Goal: Check status: Check status

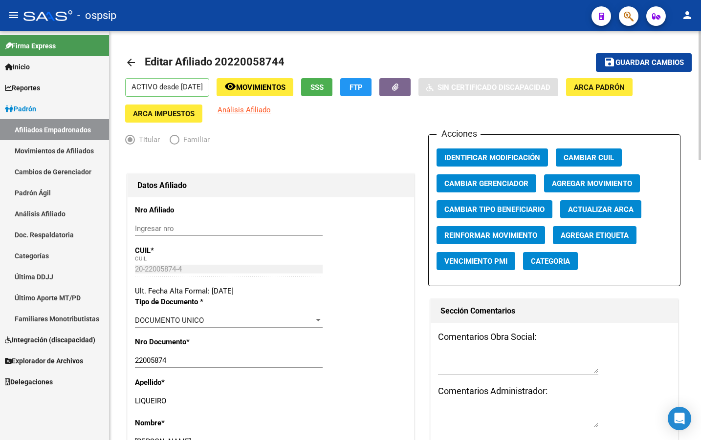
scroll to position [586, 0]
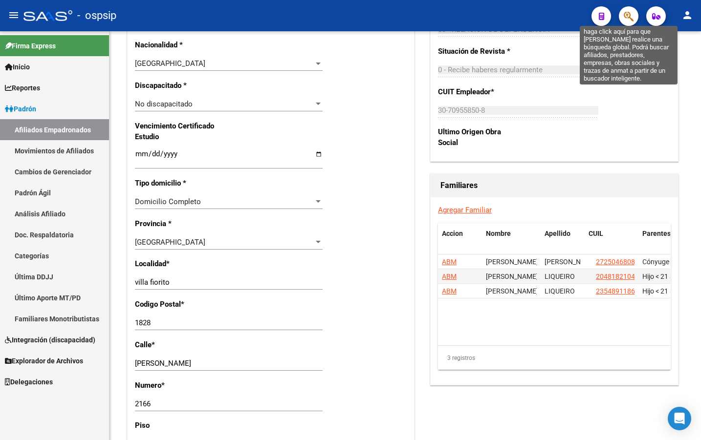
click at [621, 9] on button "button" at bounding box center [629, 16] width 20 height 20
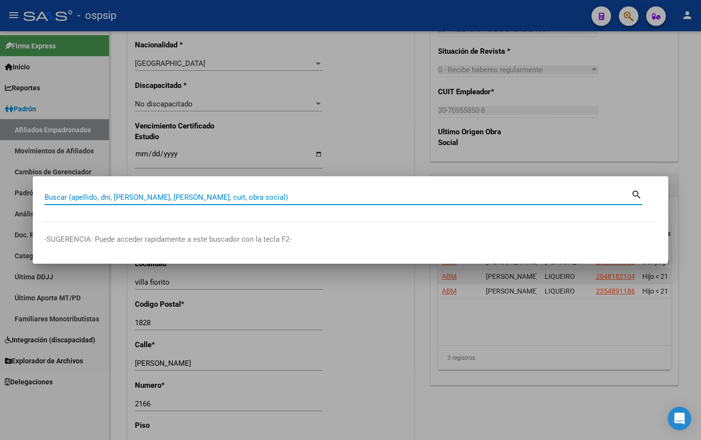
paste input "20320782628"
type input "20320782628"
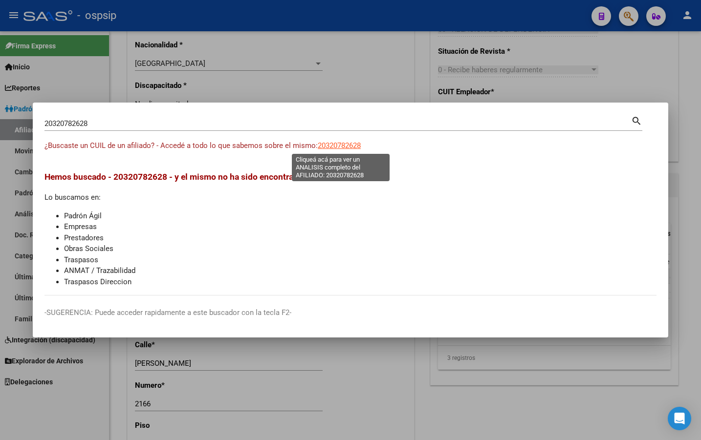
click at [334, 145] on span "20320782628" at bounding box center [339, 145] width 43 height 9
type textarea "20320782628"
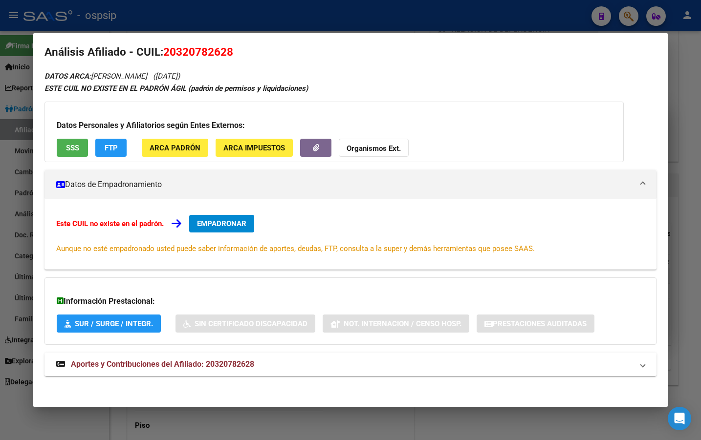
scroll to position [13, 0]
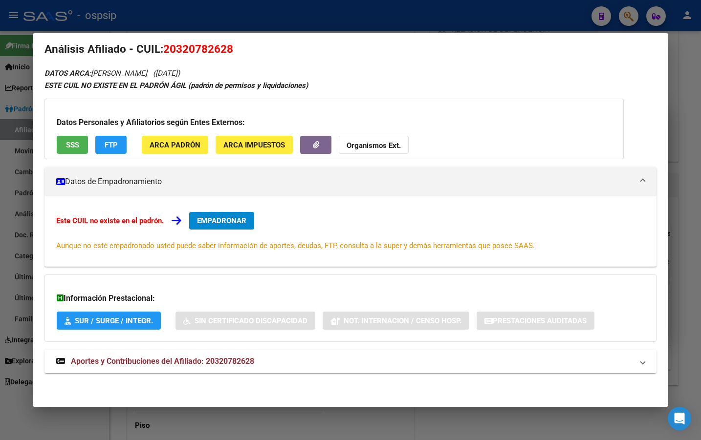
click at [236, 364] on span "Aportes y Contribuciones del Afiliado: 20320782628" at bounding box center [162, 361] width 183 height 9
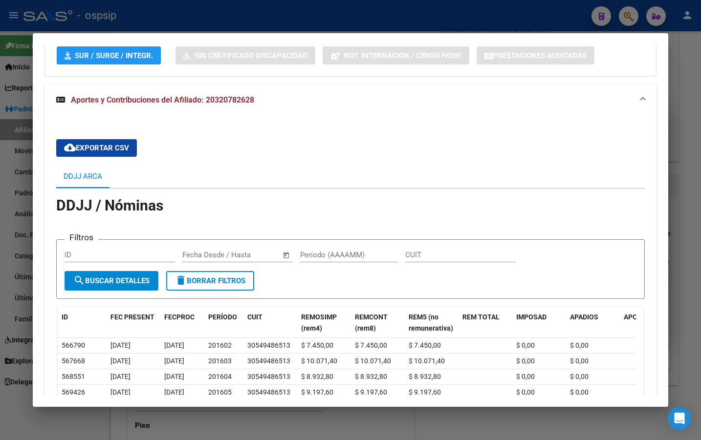
scroll to position [0, 0]
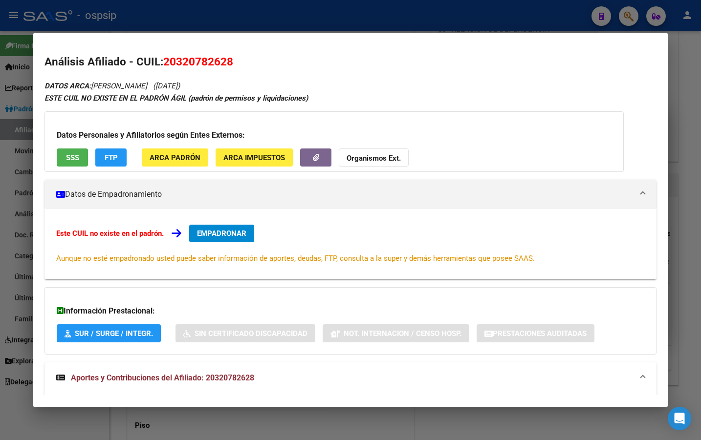
drag, startPoint x: 165, startPoint y: 61, endPoint x: 235, endPoint y: 62, distance: 69.9
click at [235, 62] on h2 "Análisis Afiliado - CUIL: 20320782628" at bounding box center [350, 62] width 612 height 17
copy span "20320782628"
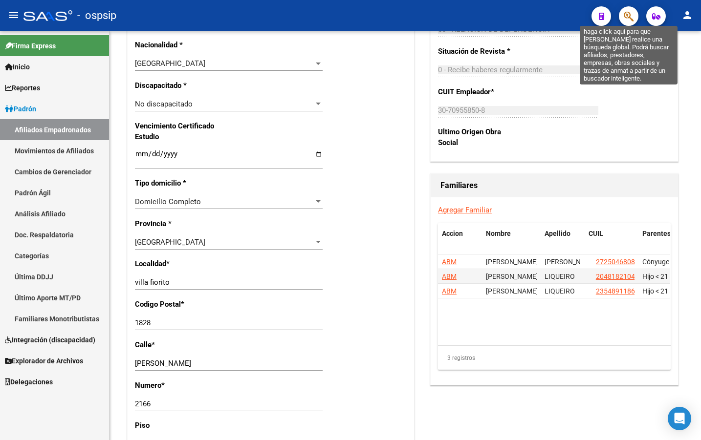
click at [627, 17] on icon "button" at bounding box center [629, 16] width 10 height 11
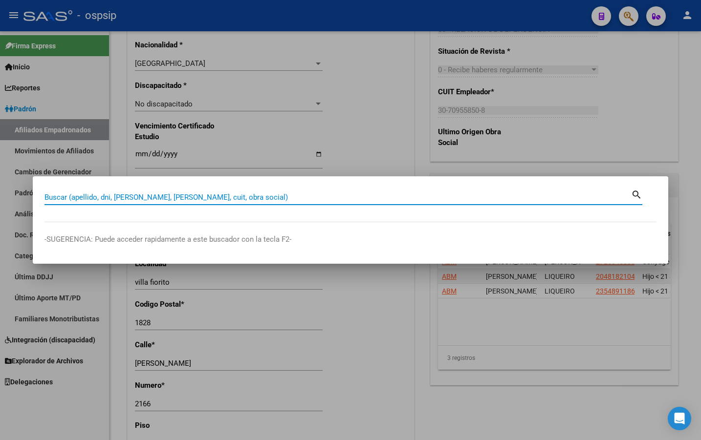
paste input "20408576017"
type input "20408576017"
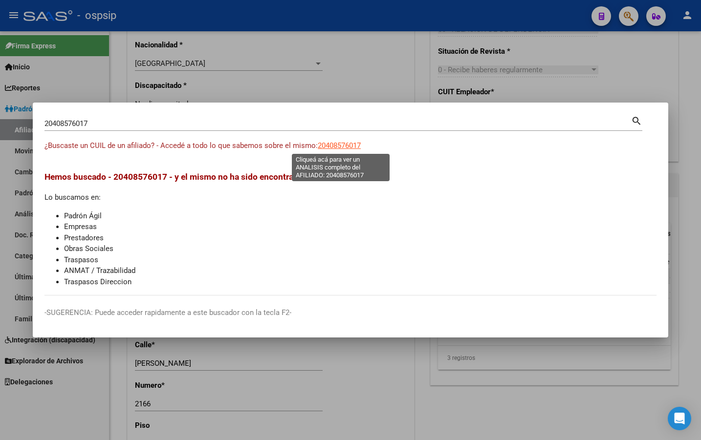
click at [329, 147] on span "20408576017" at bounding box center [339, 145] width 43 height 9
type textarea "20408576017"
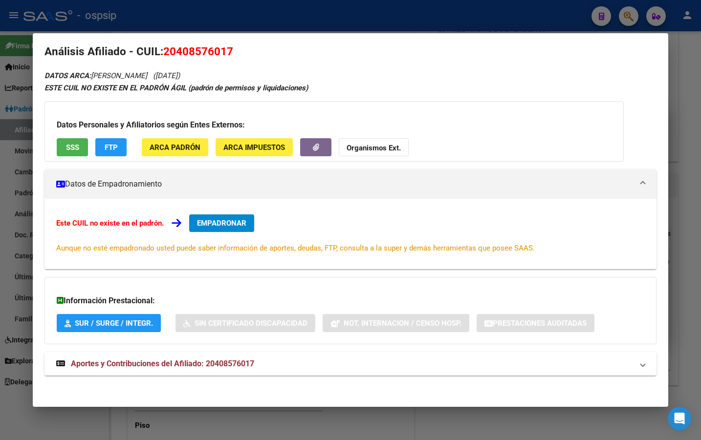
scroll to position [13, 0]
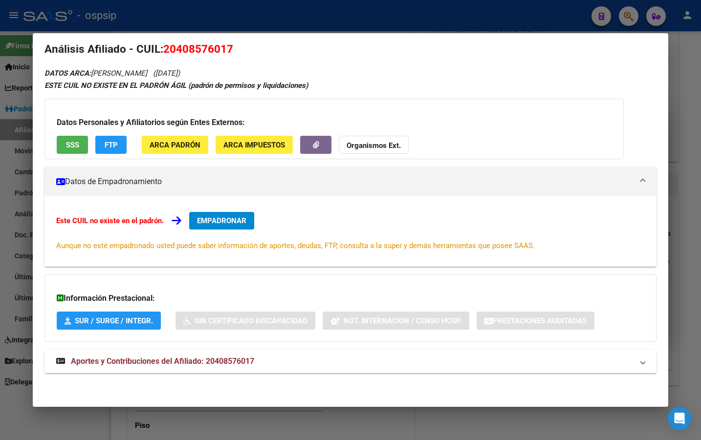
click at [233, 363] on span "Aportes y Contribuciones del Afiliado: 20408576017" at bounding box center [162, 361] width 183 height 9
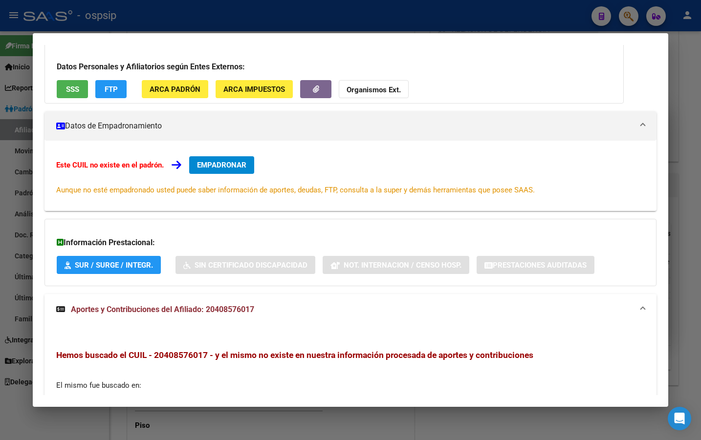
scroll to position [0, 0]
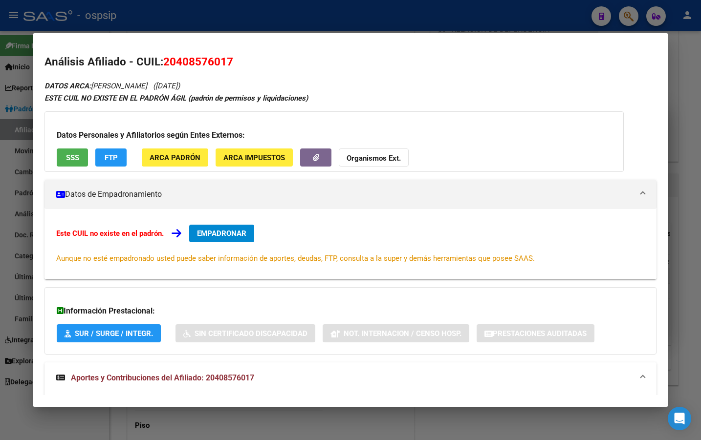
drag, startPoint x: 164, startPoint y: 61, endPoint x: 239, endPoint y: 63, distance: 75.3
click at [239, 63] on h2 "Análisis Afiliado - CUIL: 20408576017" at bounding box center [350, 62] width 612 height 17
copy span "20408576017"
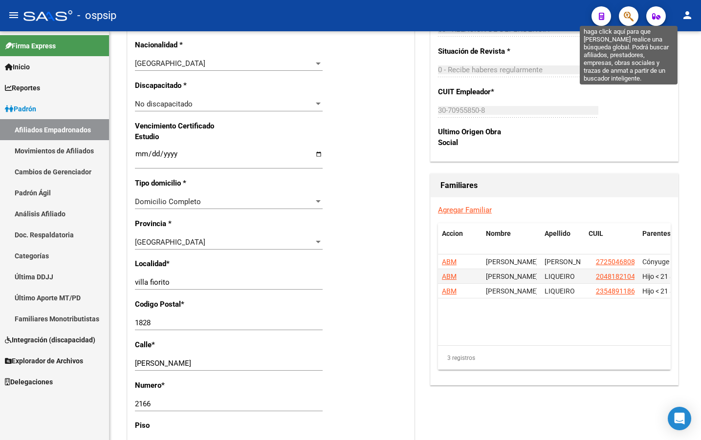
click at [633, 15] on icon "button" at bounding box center [629, 16] width 10 height 11
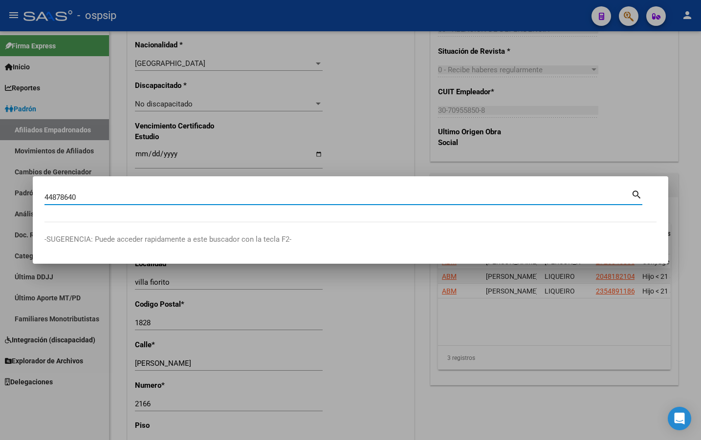
type input "44878640"
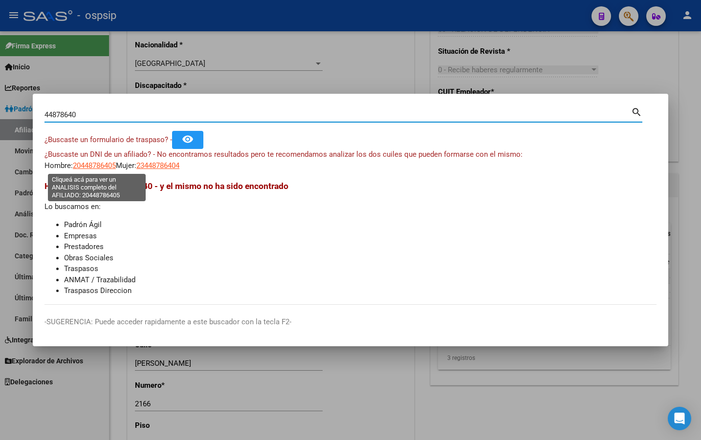
click at [93, 164] on span "20448786405" at bounding box center [94, 165] width 43 height 9
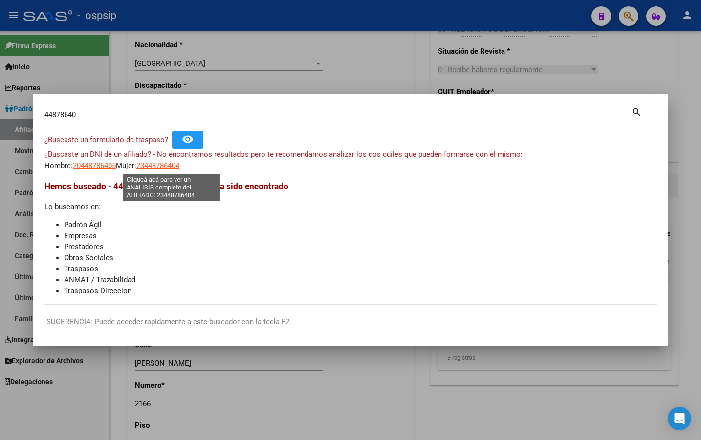
click at [171, 166] on span "23448786404" at bounding box center [157, 165] width 43 height 9
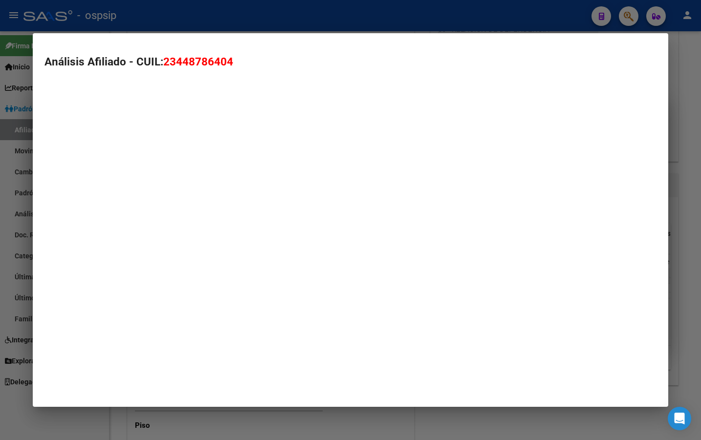
type textarea "23448786404"
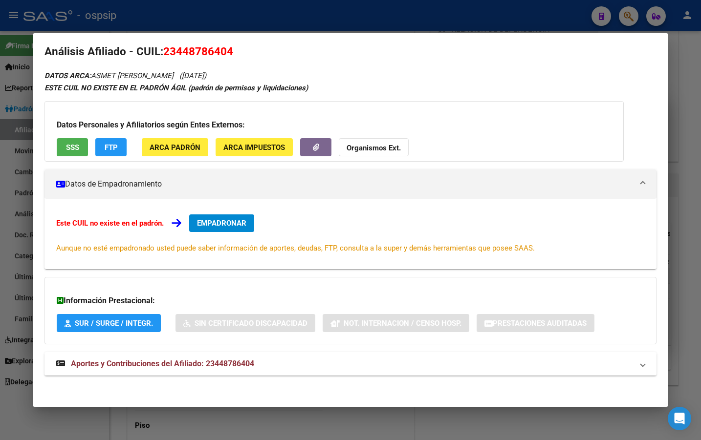
scroll to position [13, 0]
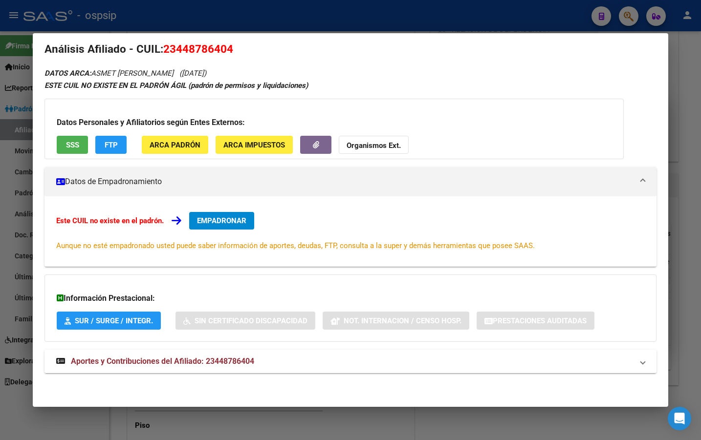
drag, startPoint x: 222, startPoint y: 363, endPoint x: 227, endPoint y: 358, distance: 6.2
click at [222, 362] on span "Aportes y Contribuciones del Afiliado: 23448786404" at bounding box center [162, 361] width 183 height 9
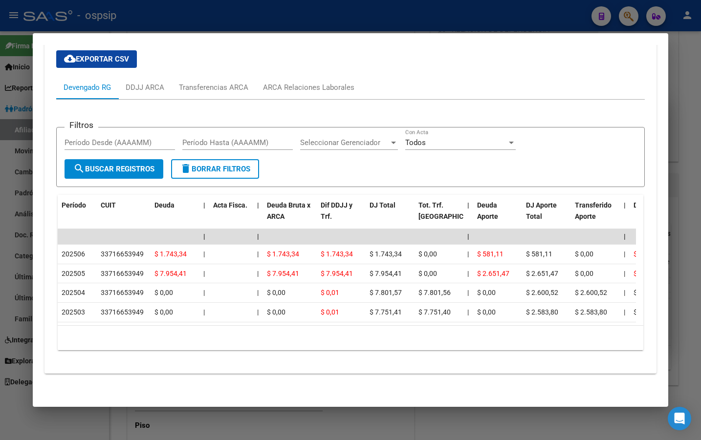
scroll to position [376, 0]
click at [285, 82] on div "ARCA Relaciones Laborales" at bounding box center [308, 87] width 91 height 11
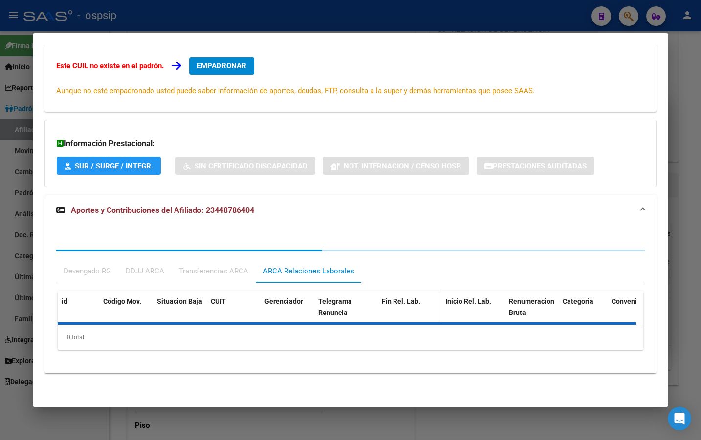
scroll to position [213, 0]
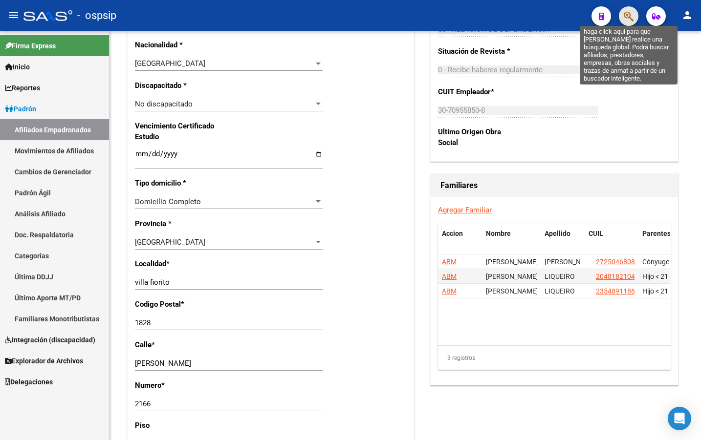
click at [631, 17] on icon "button" at bounding box center [629, 16] width 10 height 11
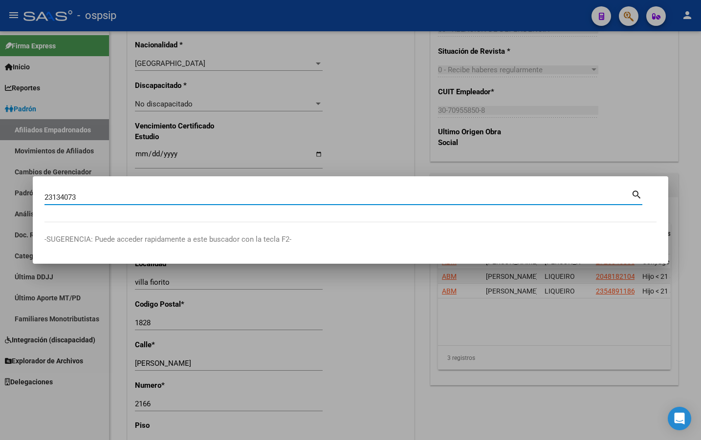
type input "23134073"
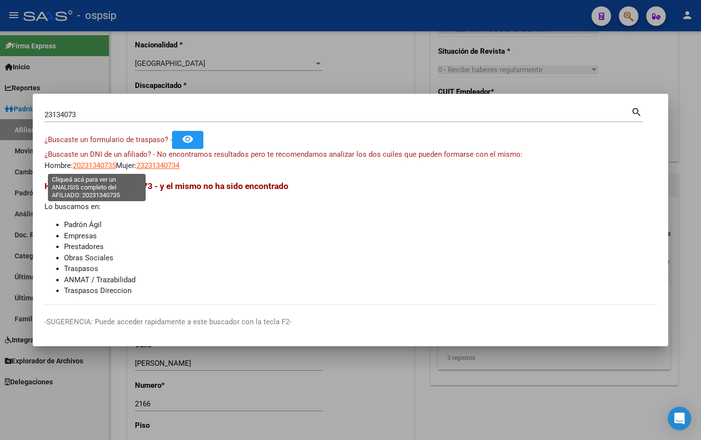
click at [85, 164] on span "20231340735" at bounding box center [94, 165] width 43 height 9
type textarea "20231340735"
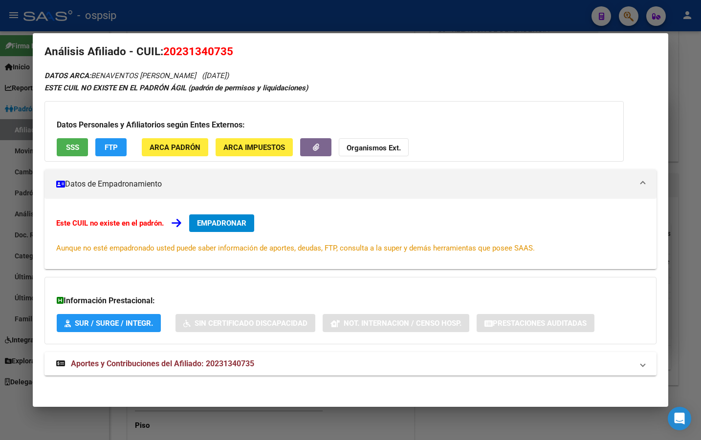
scroll to position [13, 0]
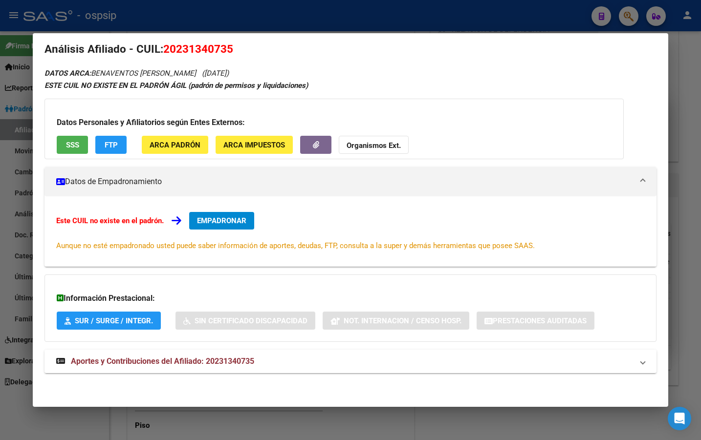
drag, startPoint x: 238, startPoint y: 359, endPoint x: 249, endPoint y: 364, distance: 11.4
click at [238, 359] on span "Aportes y Contribuciones del Afiliado: 20231340735" at bounding box center [162, 361] width 183 height 9
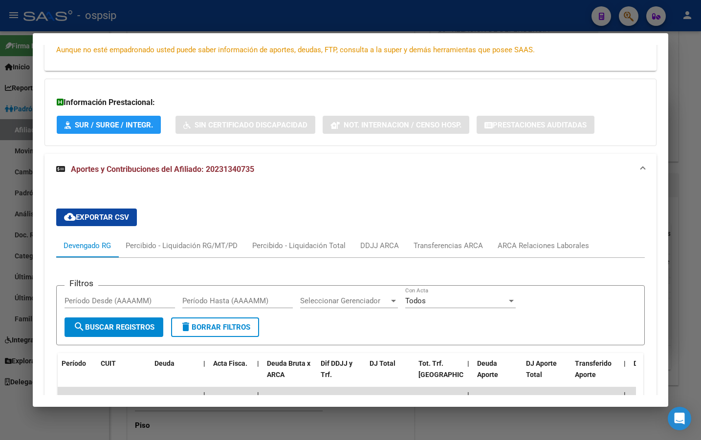
scroll to position [208, 0]
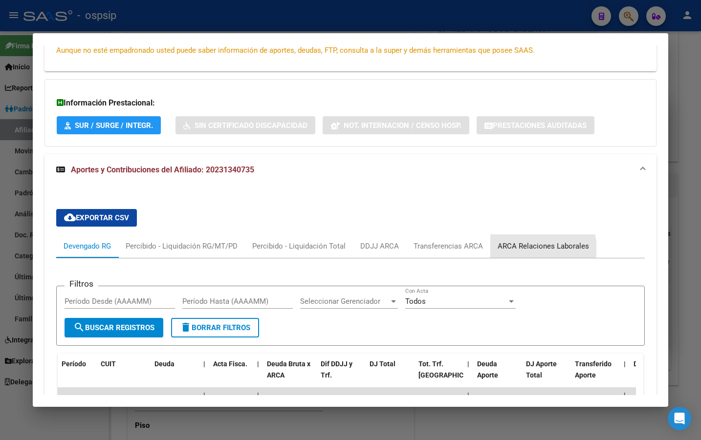
click at [537, 249] on div "ARCA Relaciones Laborales" at bounding box center [542, 246] width 91 height 11
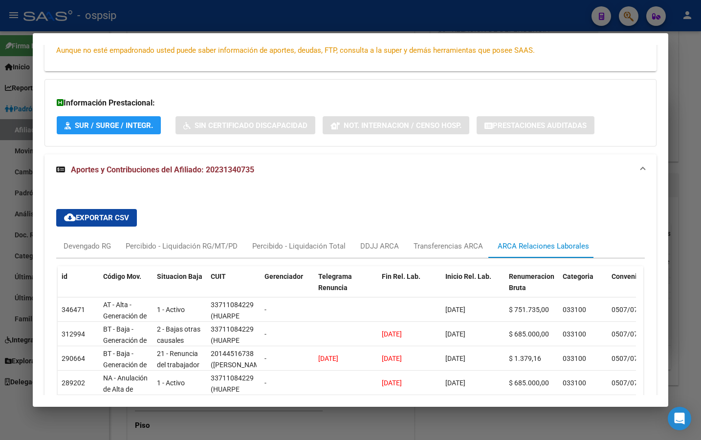
scroll to position [0, 0]
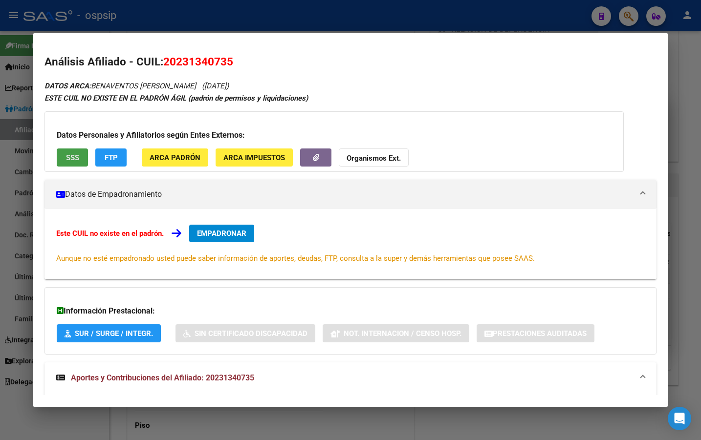
click at [63, 156] on button "SSS" at bounding box center [72, 158] width 31 height 18
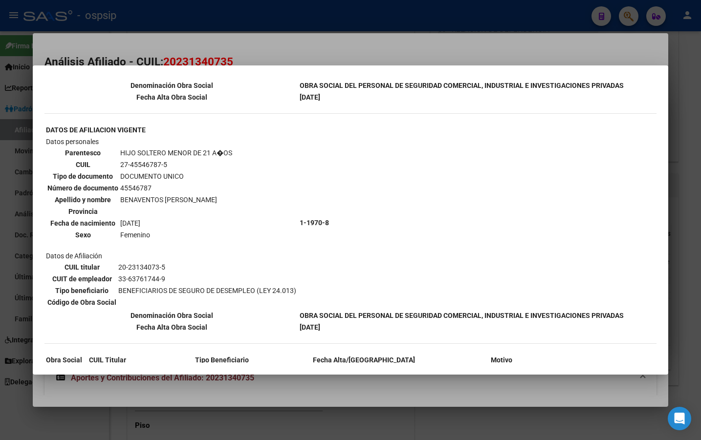
scroll to position [821, 0]
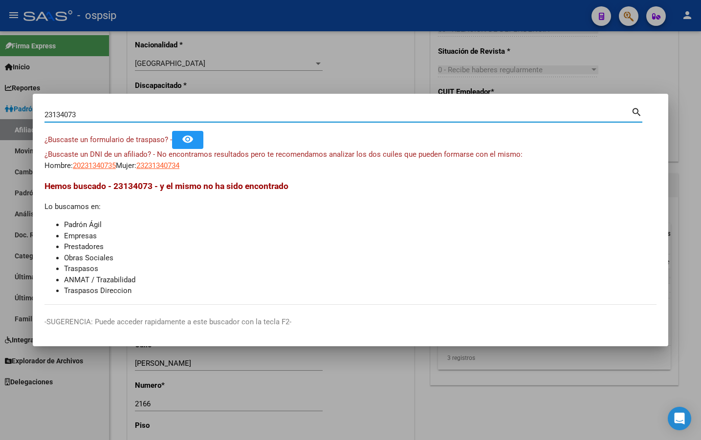
click at [0, 110] on html "menu - ospsip person Firma Express Inicio Instructivos Contacto OS Reportes Pad…" at bounding box center [350, 220] width 701 height 440
type input "20039701"
click at [91, 164] on span "20200397011" at bounding box center [94, 165] width 43 height 9
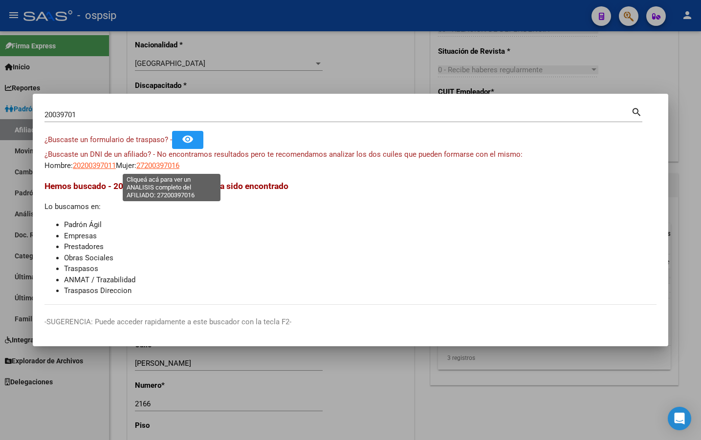
click at [158, 163] on span "27200397016" at bounding box center [157, 165] width 43 height 9
type textarea "27200397016"
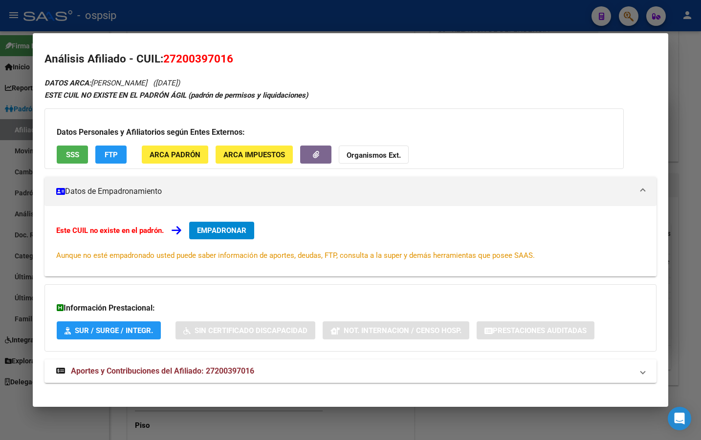
scroll to position [0, 0]
